Goal: Navigation & Orientation: Find specific page/section

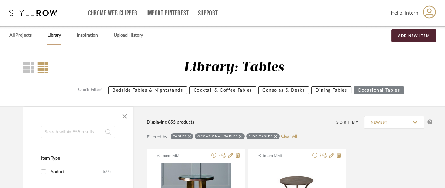
click at [53, 34] on link "Library" at bounding box center [54, 35] width 14 height 9
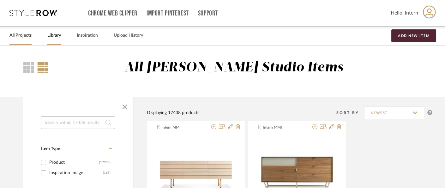
click at [30, 34] on link "All Projects" at bounding box center [20, 35] width 22 height 9
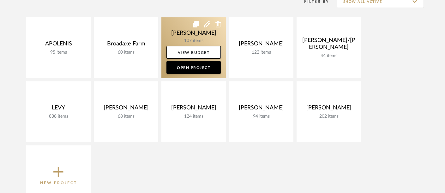
scroll to position [140, 0]
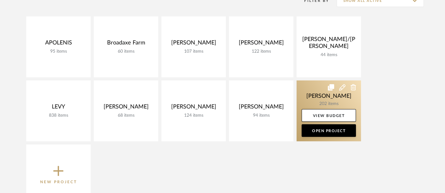
click at [320, 93] on link at bounding box center [328, 110] width 64 height 61
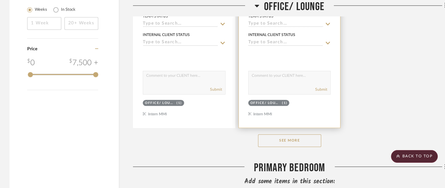
scroll to position [947, 0]
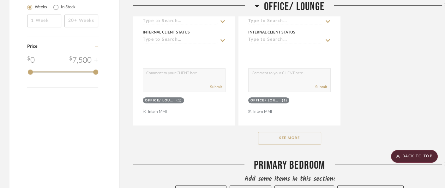
click at [276, 136] on button "See More" at bounding box center [289, 138] width 63 height 13
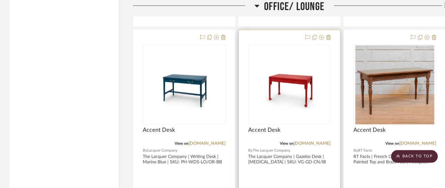
scroll to position [1367, 0]
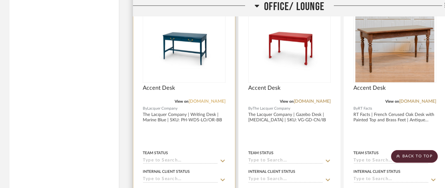
click at [222, 99] on link "[DOMAIN_NAME]" at bounding box center [206, 101] width 37 height 4
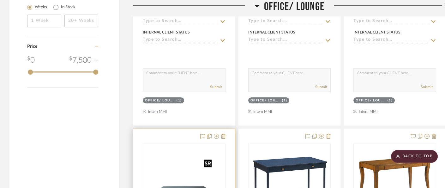
scroll to position [1087, 0]
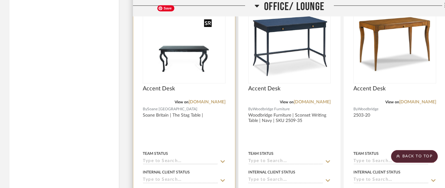
click at [168, 50] on img "0" at bounding box center [184, 43] width 60 height 79
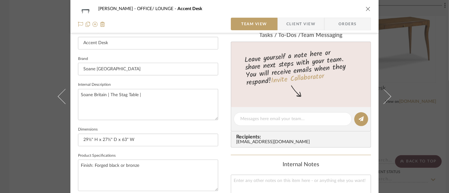
scroll to position [41, 0]
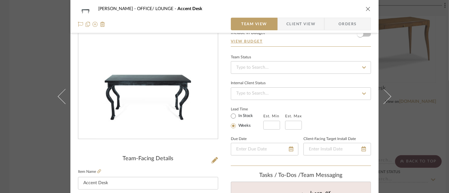
click at [368, 8] on icon "close" at bounding box center [367, 8] width 5 height 5
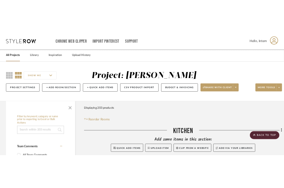
scroll to position [1087, 0]
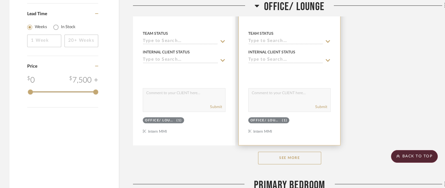
scroll to position [982, 0]
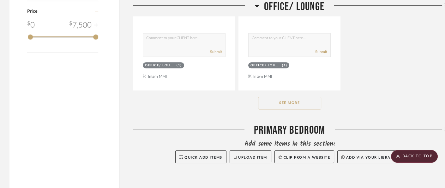
click at [288, 98] on button "See More" at bounding box center [289, 103] width 63 height 13
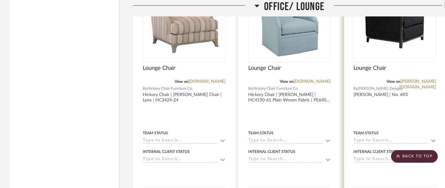
scroll to position [3611, 0]
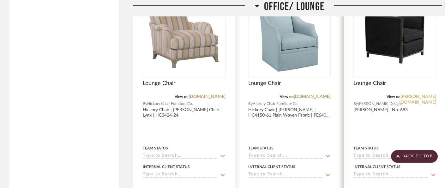
click at [424, 94] on link "[PERSON_NAME][DOMAIN_NAME]" at bounding box center [417, 99] width 37 height 10
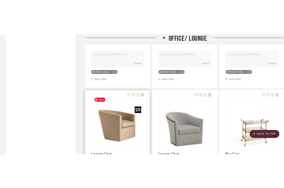
scroll to position [3821, 0]
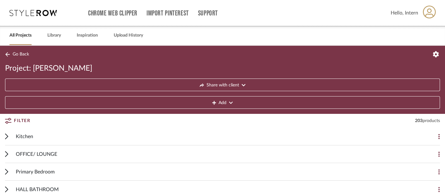
click at [22, 35] on link "All Projects" at bounding box center [20, 35] width 22 height 9
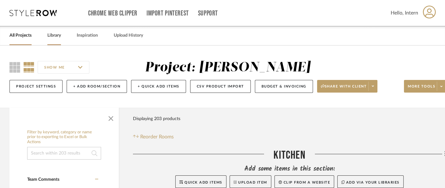
click at [54, 35] on link "Library" at bounding box center [54, 35] width 14 height 9
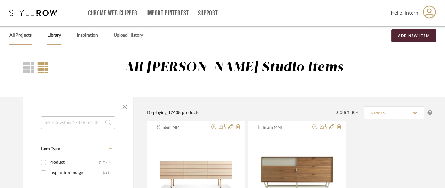
click at [19, 33] on link "All Projects" at bounding box center [20, 35] width 22 height 9
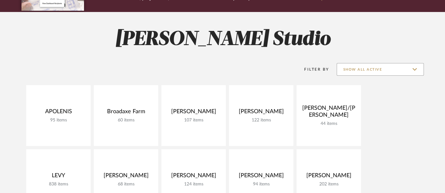
scroll to position [70, 0]
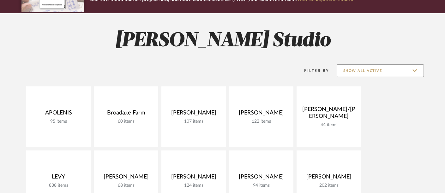
click at [383, 74] on input "Show All Active" at bounding box center [379, 70] width 87 height 13
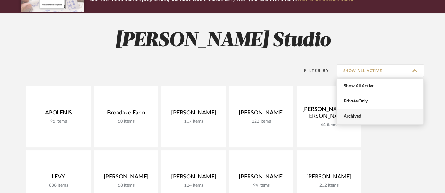
click at [369, 116] on span "Archived" at bounding box center [380, 116] width 75 height 5
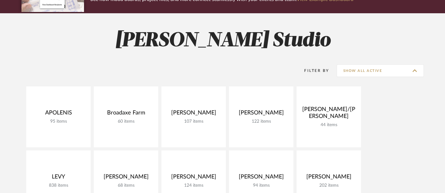
type input "Archived"
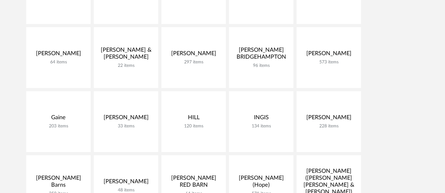
scroll to position [596, 0]
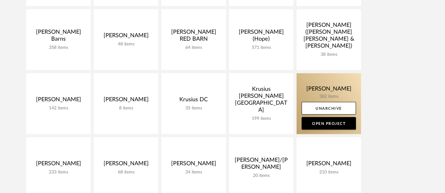
click at [338, 86] on link at bounding box center [328, 103] width 64 height 61
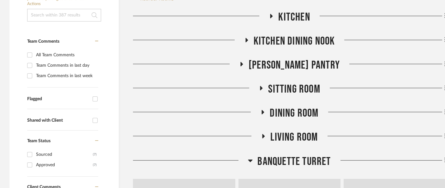
scroll to position [140, 0]
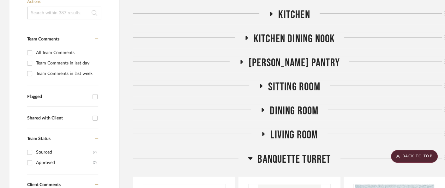
click at [285, 87] on span "Sitting Room" at bounding box center [294, 87] width 52 height 14
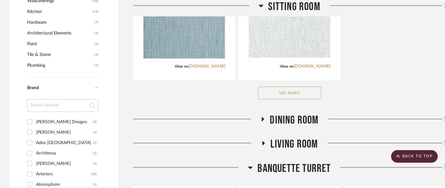
scroll to position [526, 0]
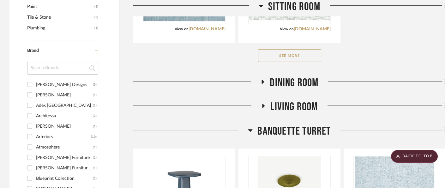
click at [296, 57] on button "See More" at bounding box center [289, 55] width 63 height 13
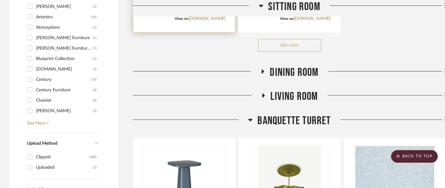
scroll to position [666, 0]
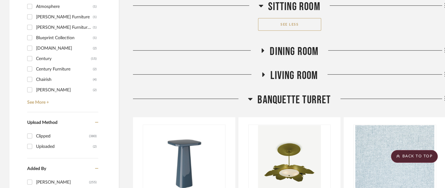
click at [313, 77] on span "Living Room" at bounding box center [293, 76] width 47 height 14
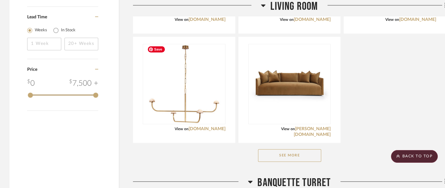
scroll to position [982, 0]
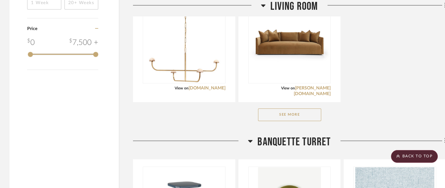
click at [278, 110] on button "See More" at bounding box center [289, 114] width 63 height 13
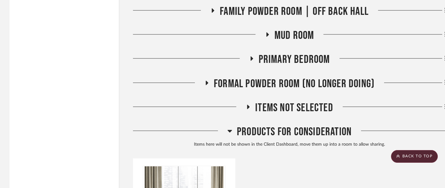
scroll to position [1332, 0]
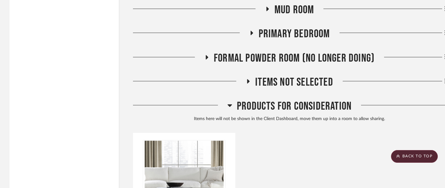
click at [276, 80] on span "Items Not Selected" at bounding box center [294, 82] width 78 height 14
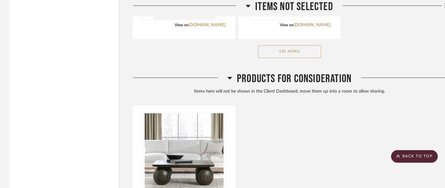
scroll to position [1718, 0]
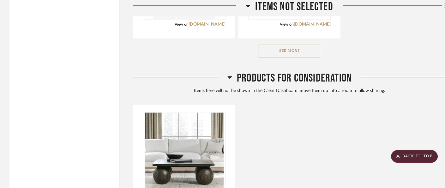
click at [294, 54] on button "See More" at bounding box center [289, 50] width 63 height 13
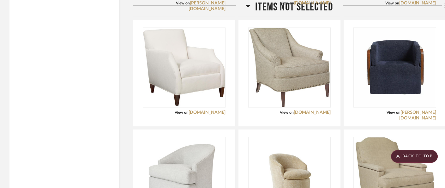
scroll to position [2875, 0]
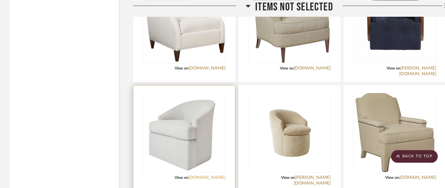
click at [204, 175] on link "[DOMAIN_NAME]" at bounding box center [206, 177] width 37 height 4
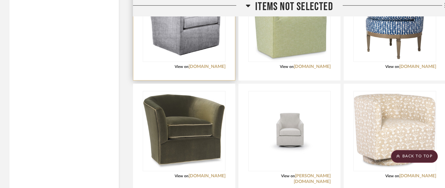
scroll to position [3225, 0]
